Goal: Information Seeking & Learning: Learn about a topic

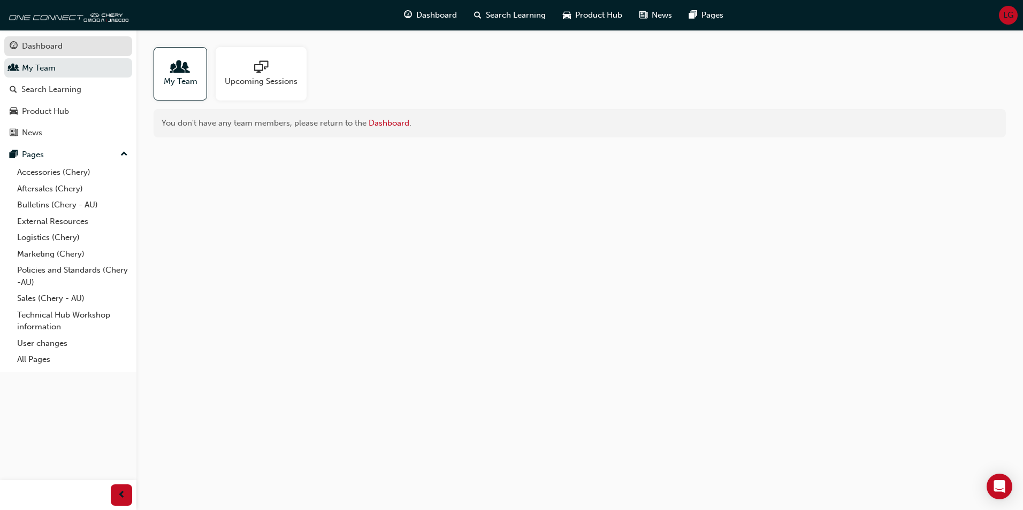
click at [52, 43] on div "Dashboard" at bounding box center [42, 46] width 41 height 12
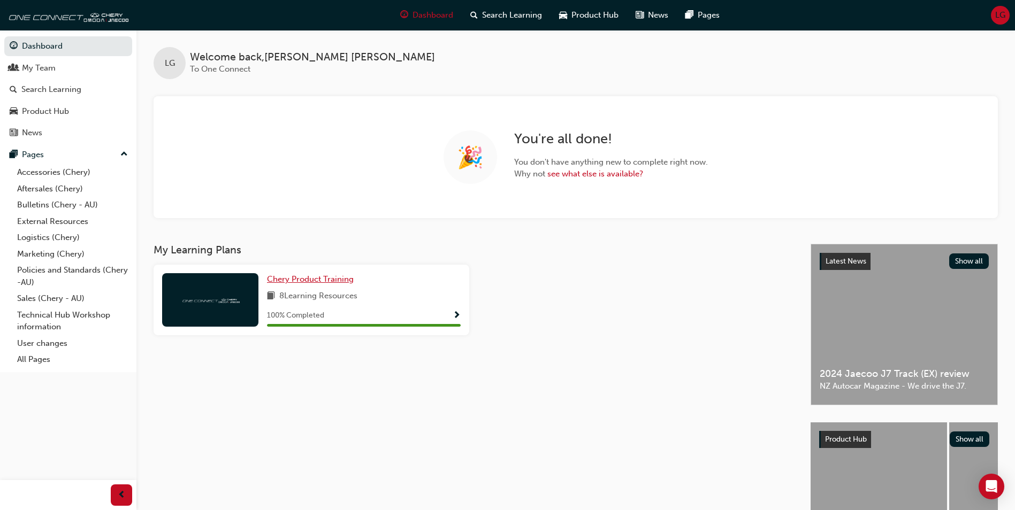
click at [324, 280] on span "Chery Product Training" at bounding box center [310, 280] width 87 height 10
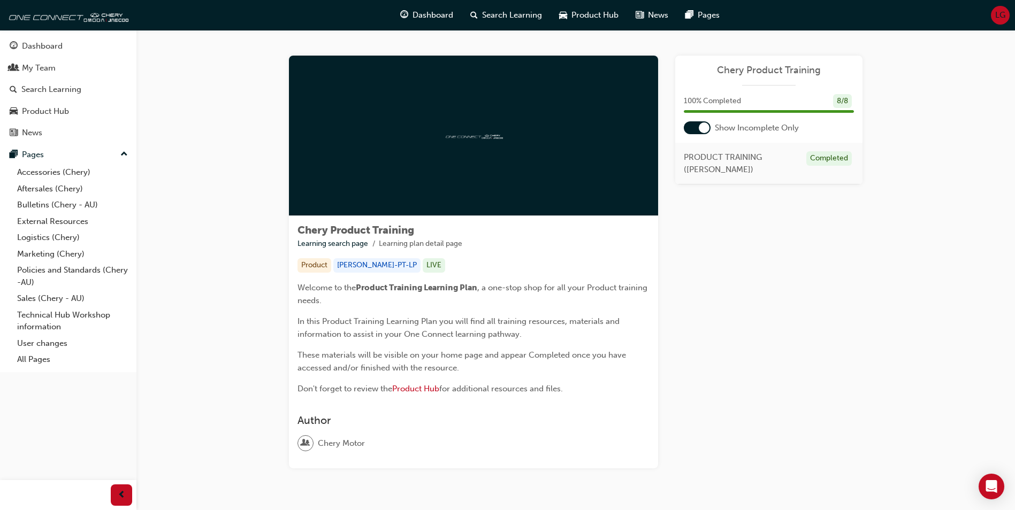
click at [672, 292] on div "Chery Product Training Learning search page Learning plan detail page Product […" at bounding box center [576, 262] width 574 height 413
click at [52, 169] on link "Accessories (Chery)" at bounding box center [72, 172] width 119 height 17
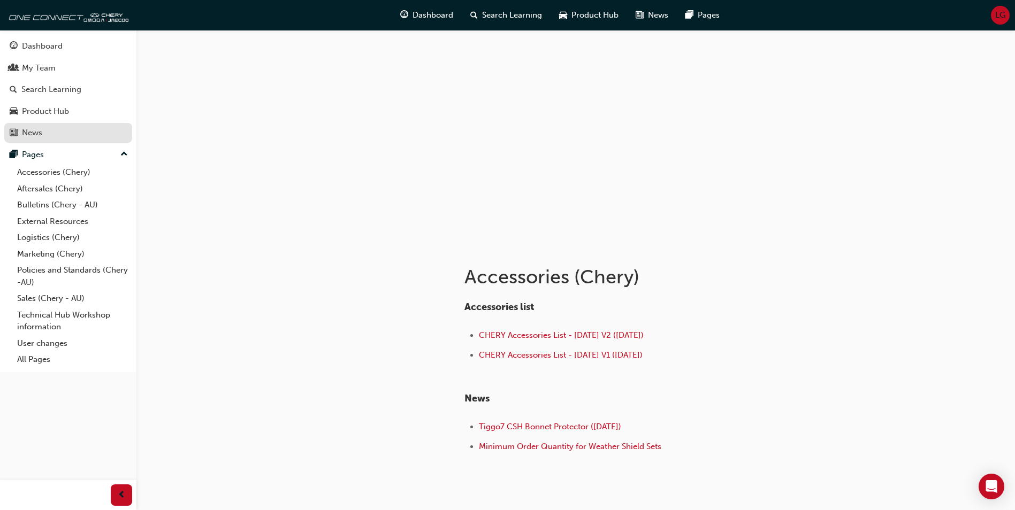
click at [34, 133] on div "News" at bounding box center [32, 133] width 20 height 12
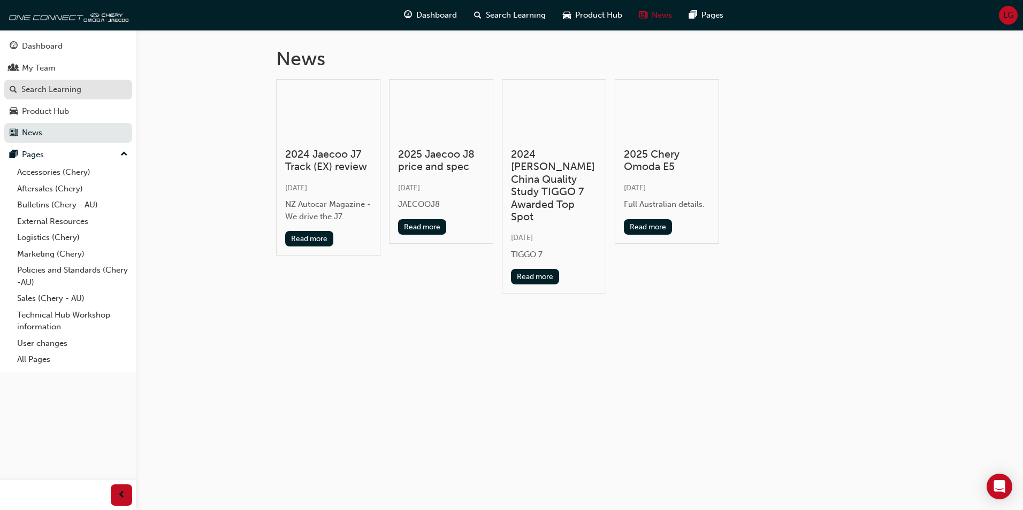
click at [51, 91] on div "Search Learning" at bounding box center [51, 89] width 60 height 12
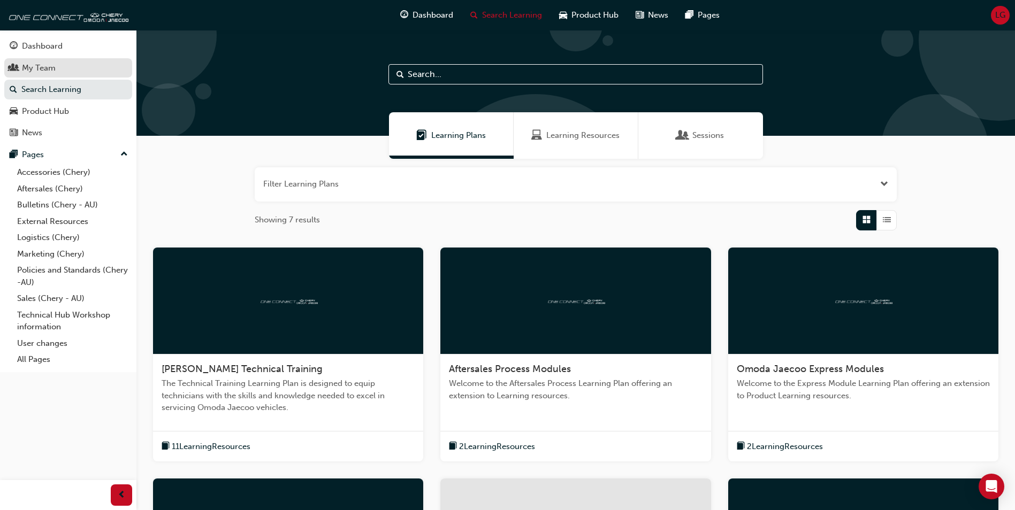
click at [27, 63] on div "My Team" at bounding box center [39, 68] width 34 height 12
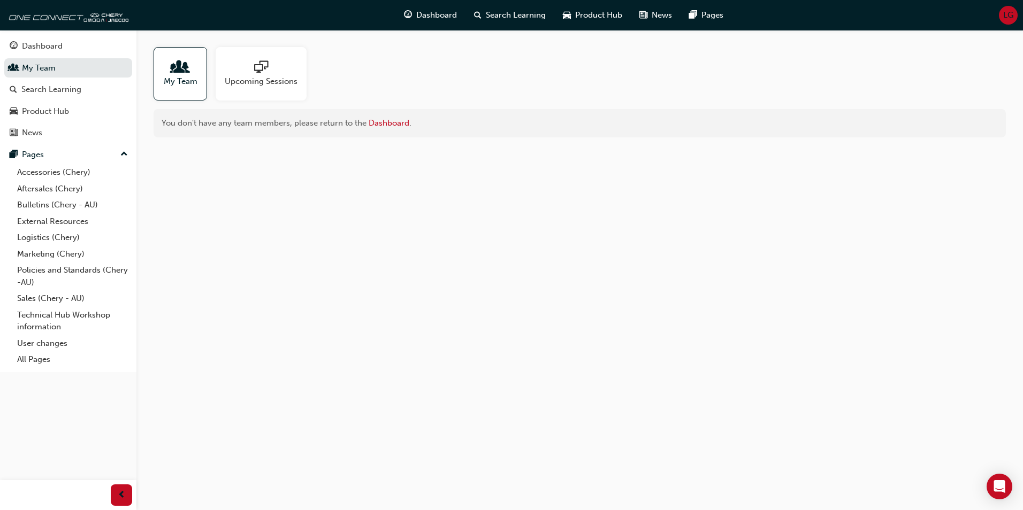
click at [188, 70] on div at bounding box center [181, 67] width 34 height 15
click at [44, 44] on div "Dashboard" at bounding box center [42, 46] width 41 height 12
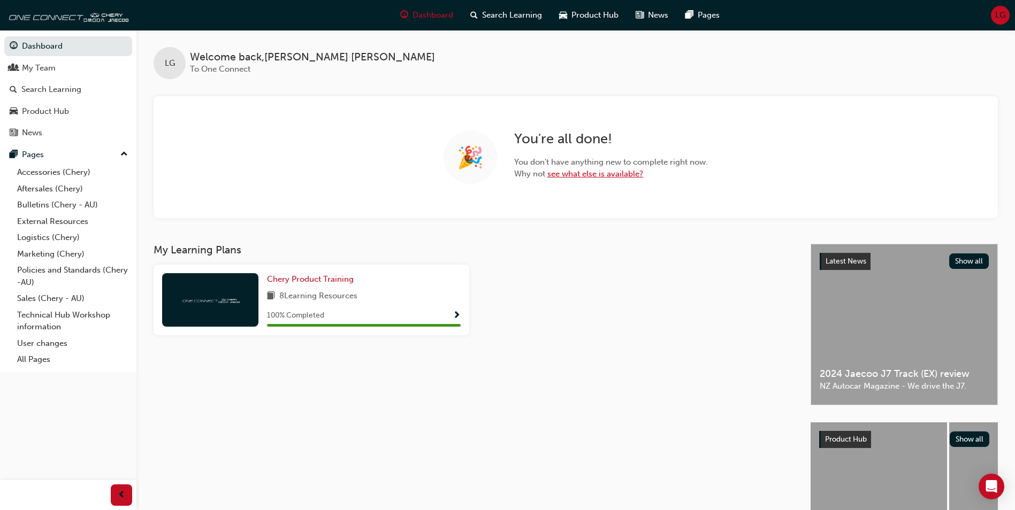
click at [581, 173] on link "see what else is available?" at bounding box center [595, 174] width 96 height 10
